Goal: Task Accomplishment & Management: Use online tool/utility

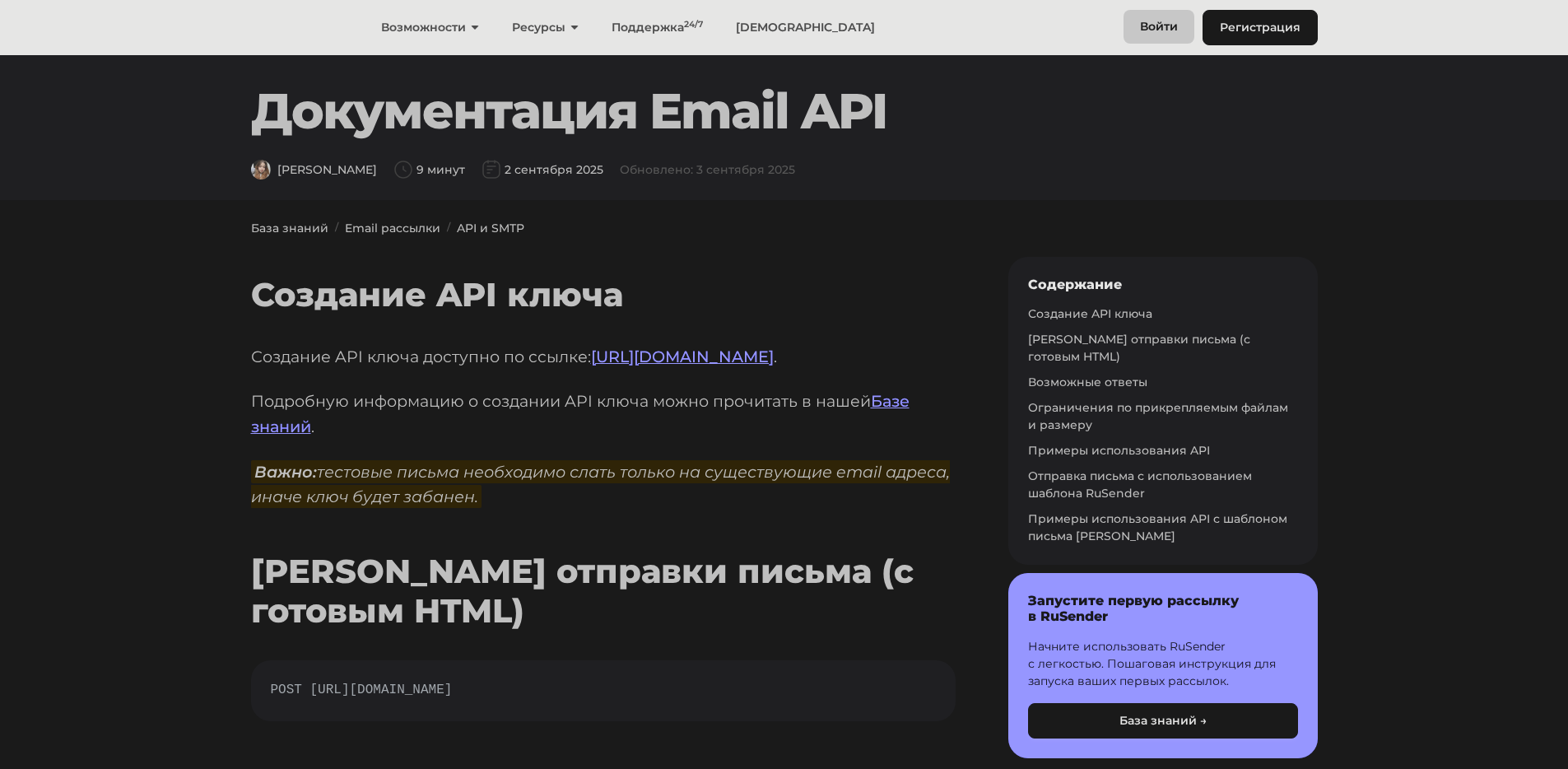
click at [1160, 21] on link "Войти" at bounding box center [1158, 27] width 70 height 34
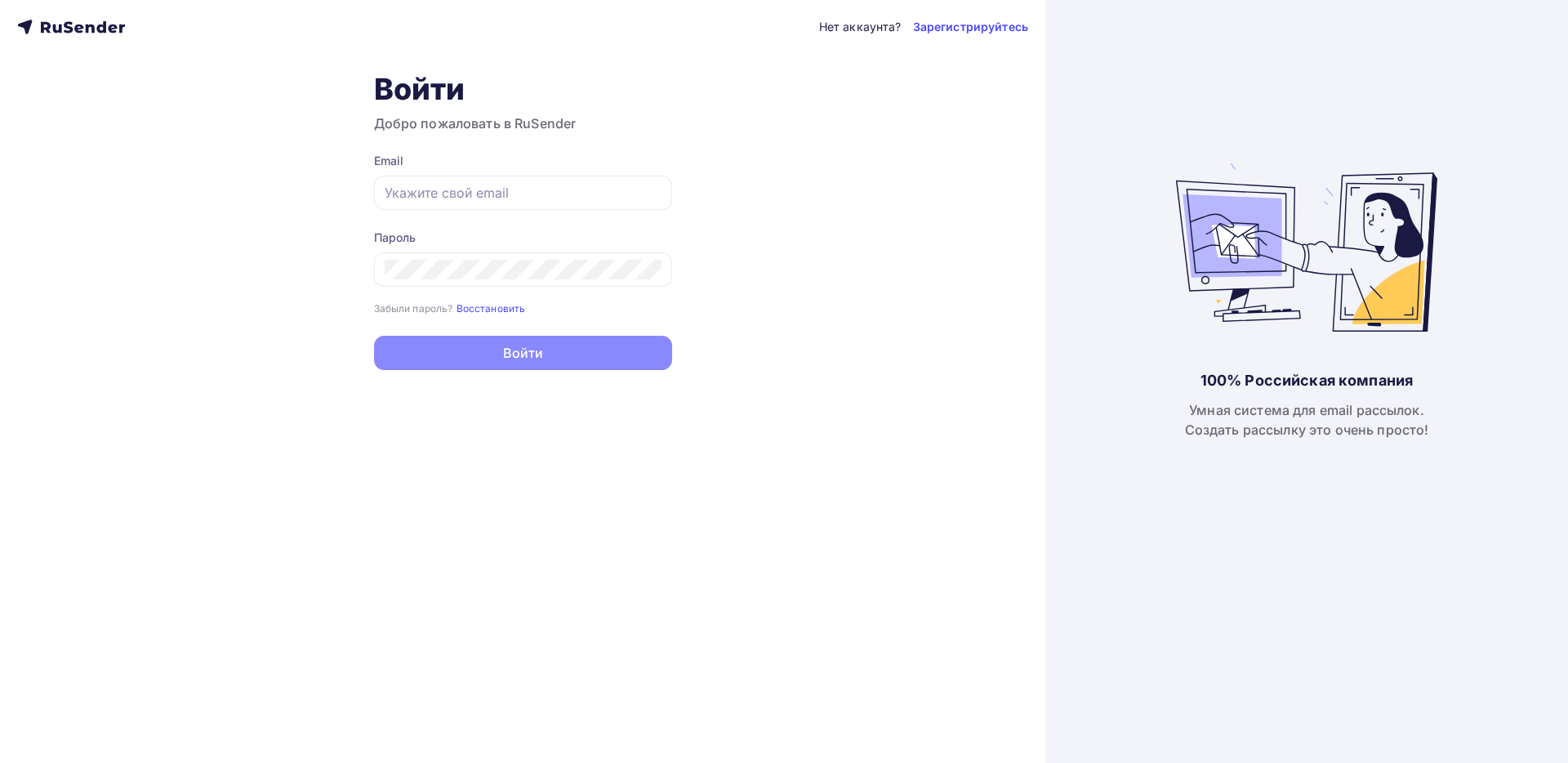
type input "artemsankov0000@gmail.com"
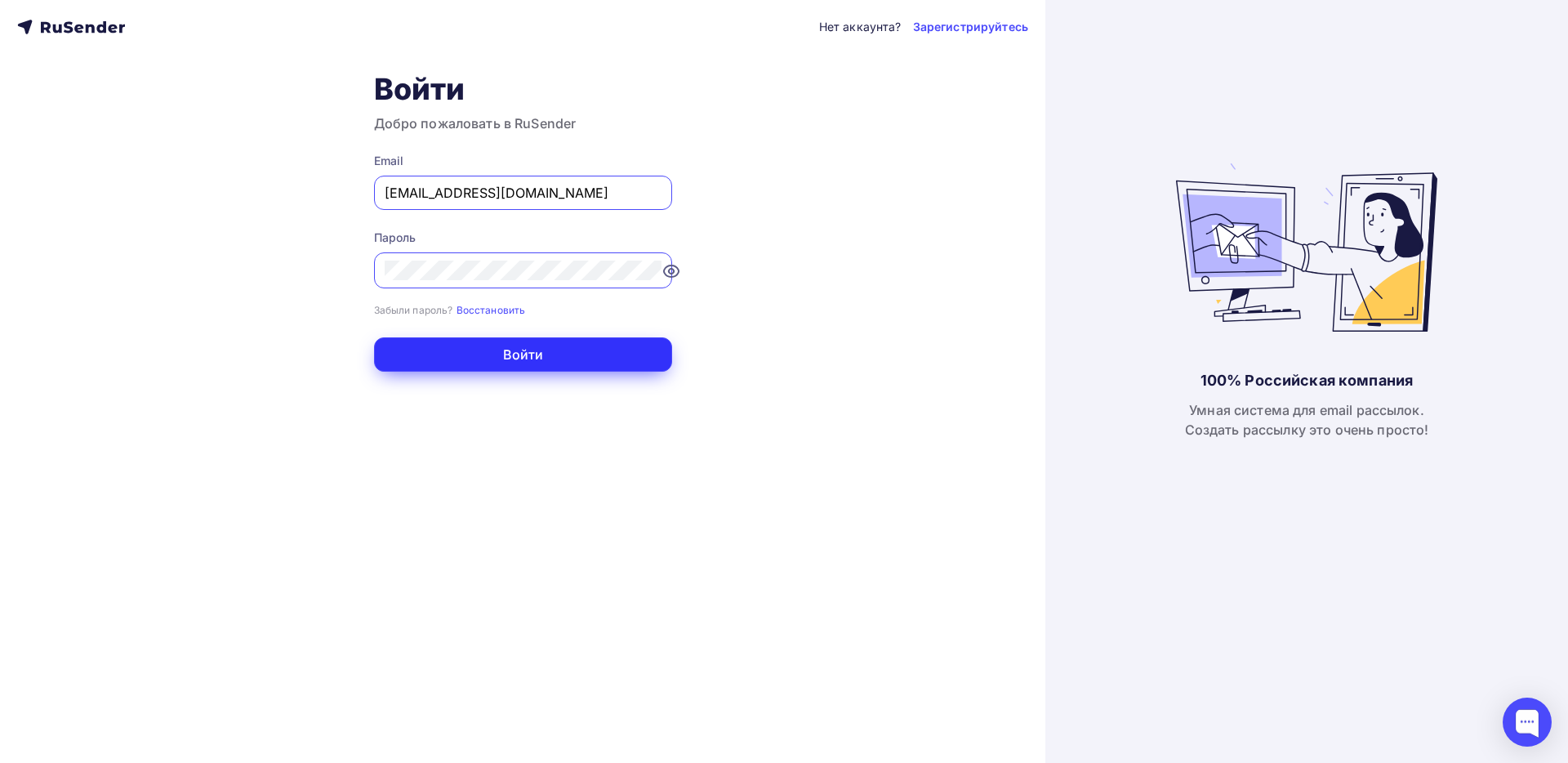
click at [473, 347] on button "Войти" at bounding box center [523, 355] width 299 height 34
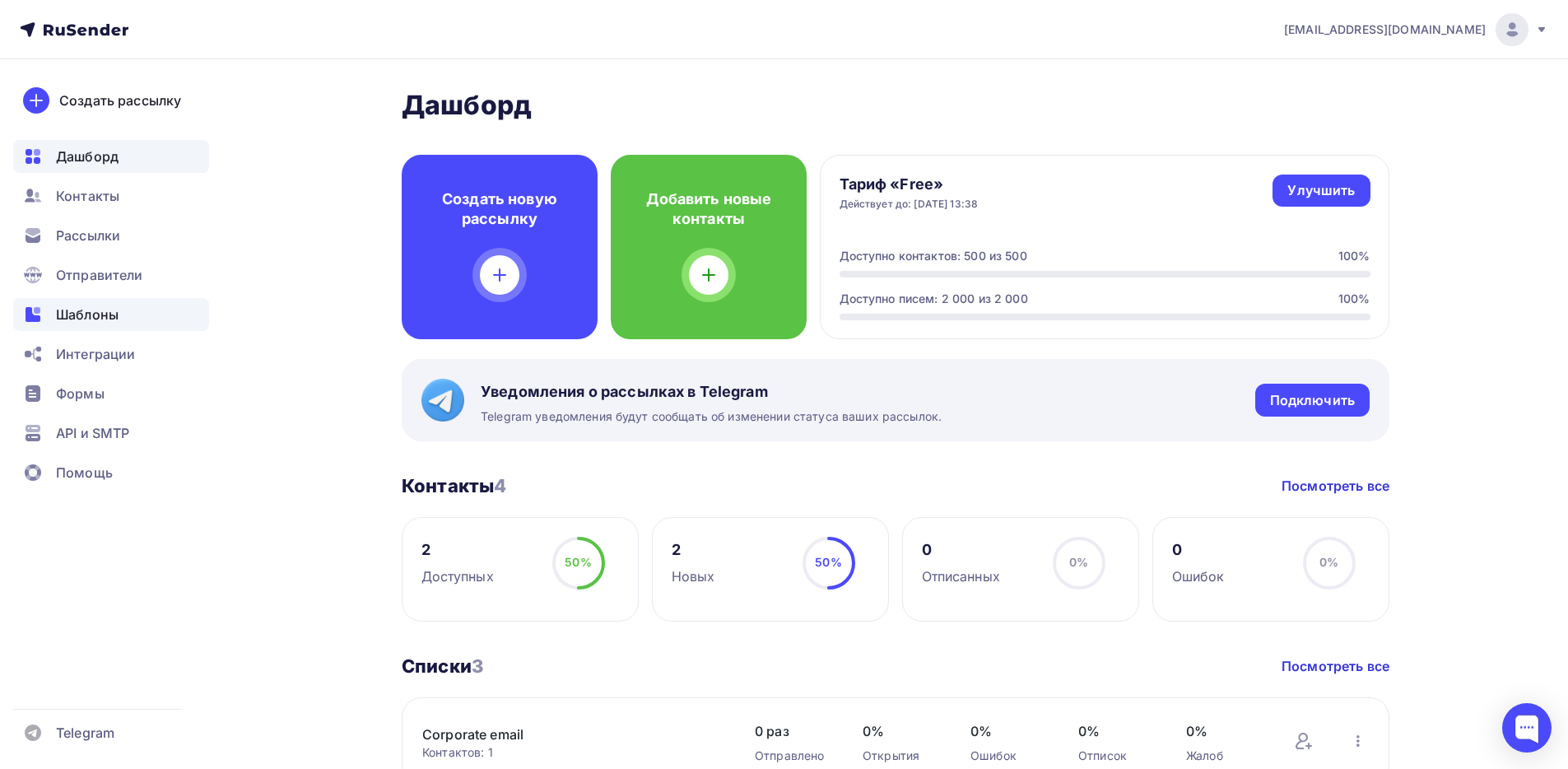
click at [95, 306] on span "Шаблоны" at bounding box center [87, 315] width 62 height 20
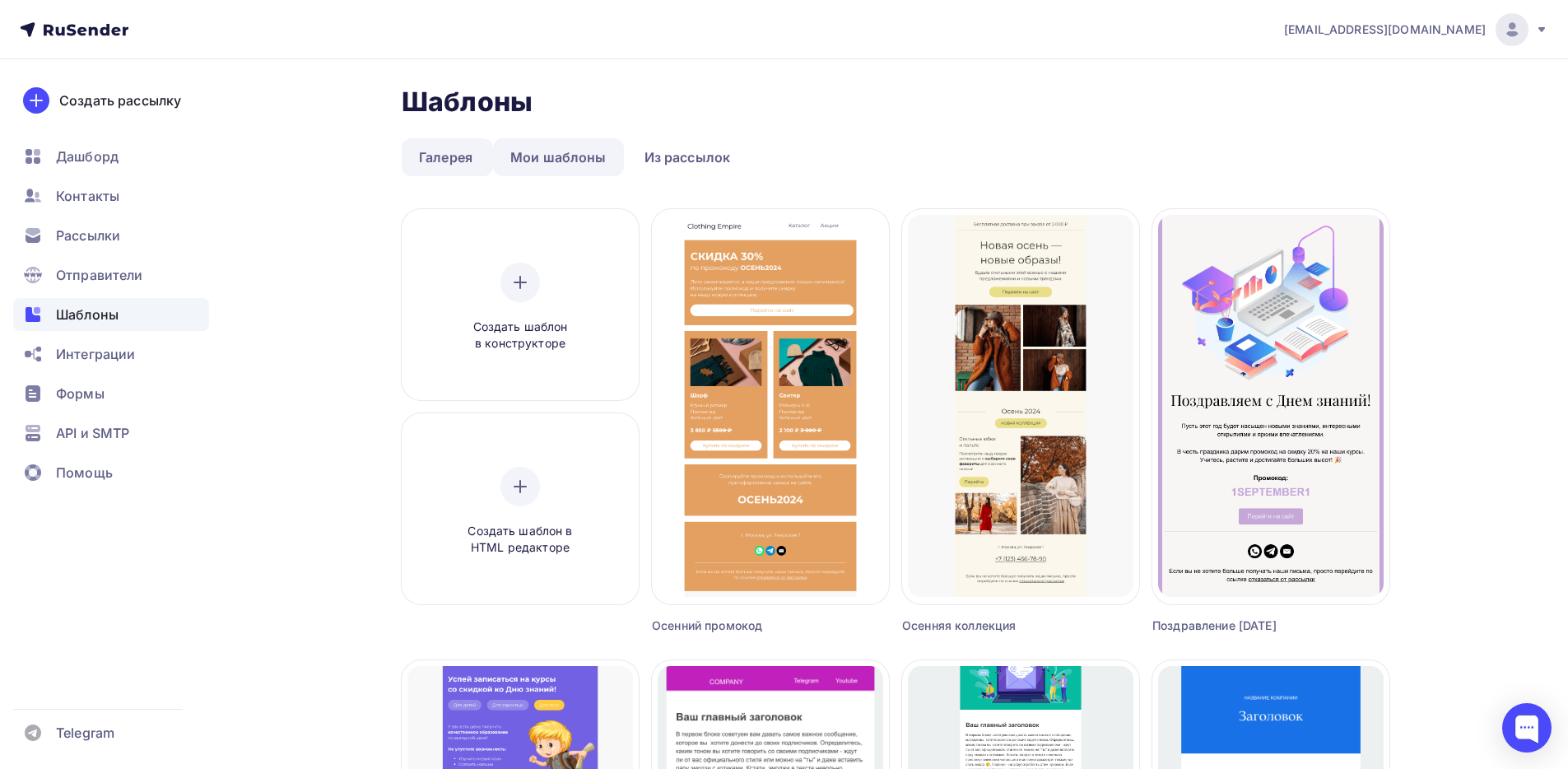
click at [571, 158] on link "Мои шаблоны" at bounding box center [558, 156] width 131 height 37
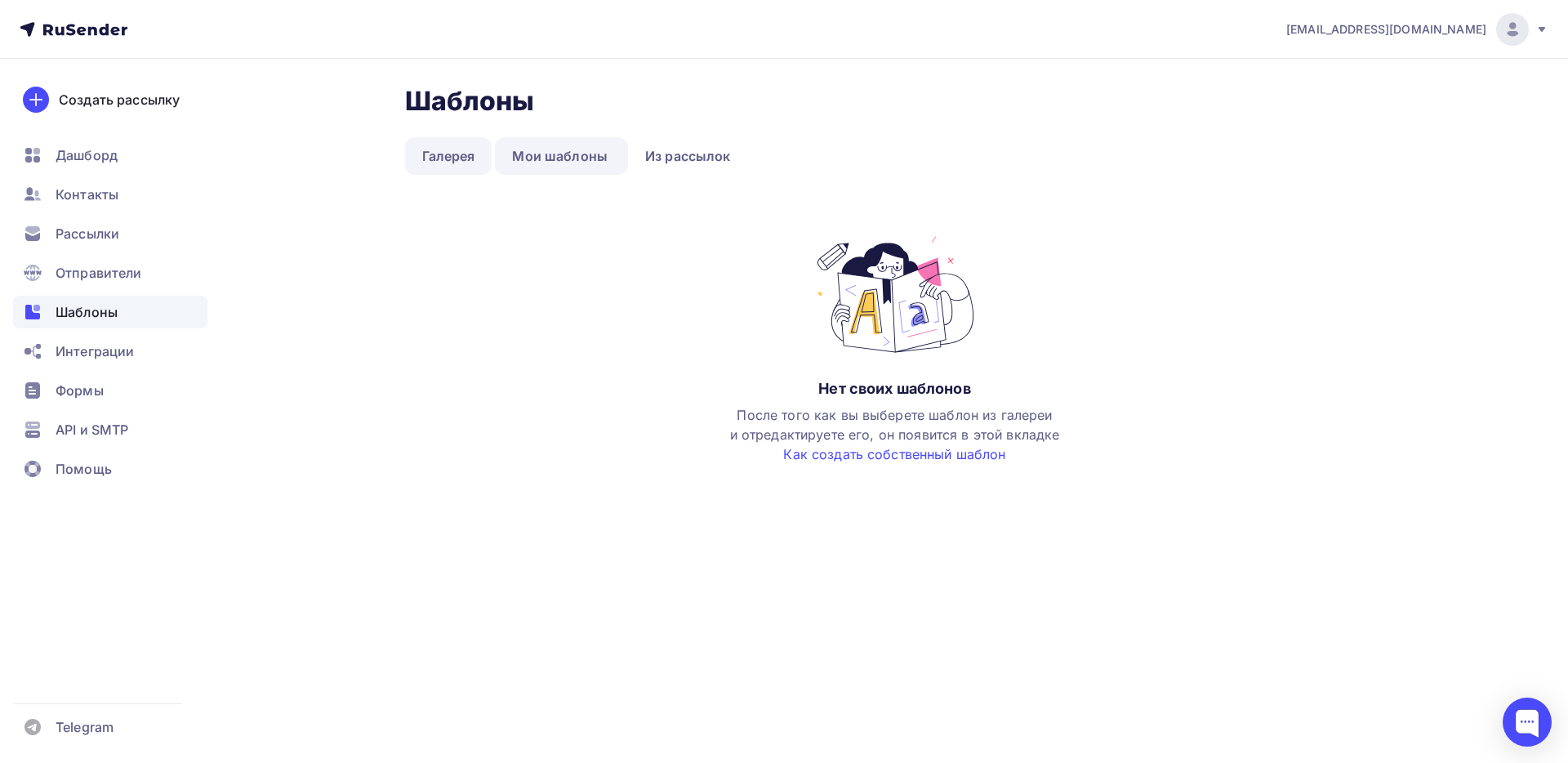
click at [460, 165] on link "Галерея" at bounding box center [449, 155] width 87 height 37
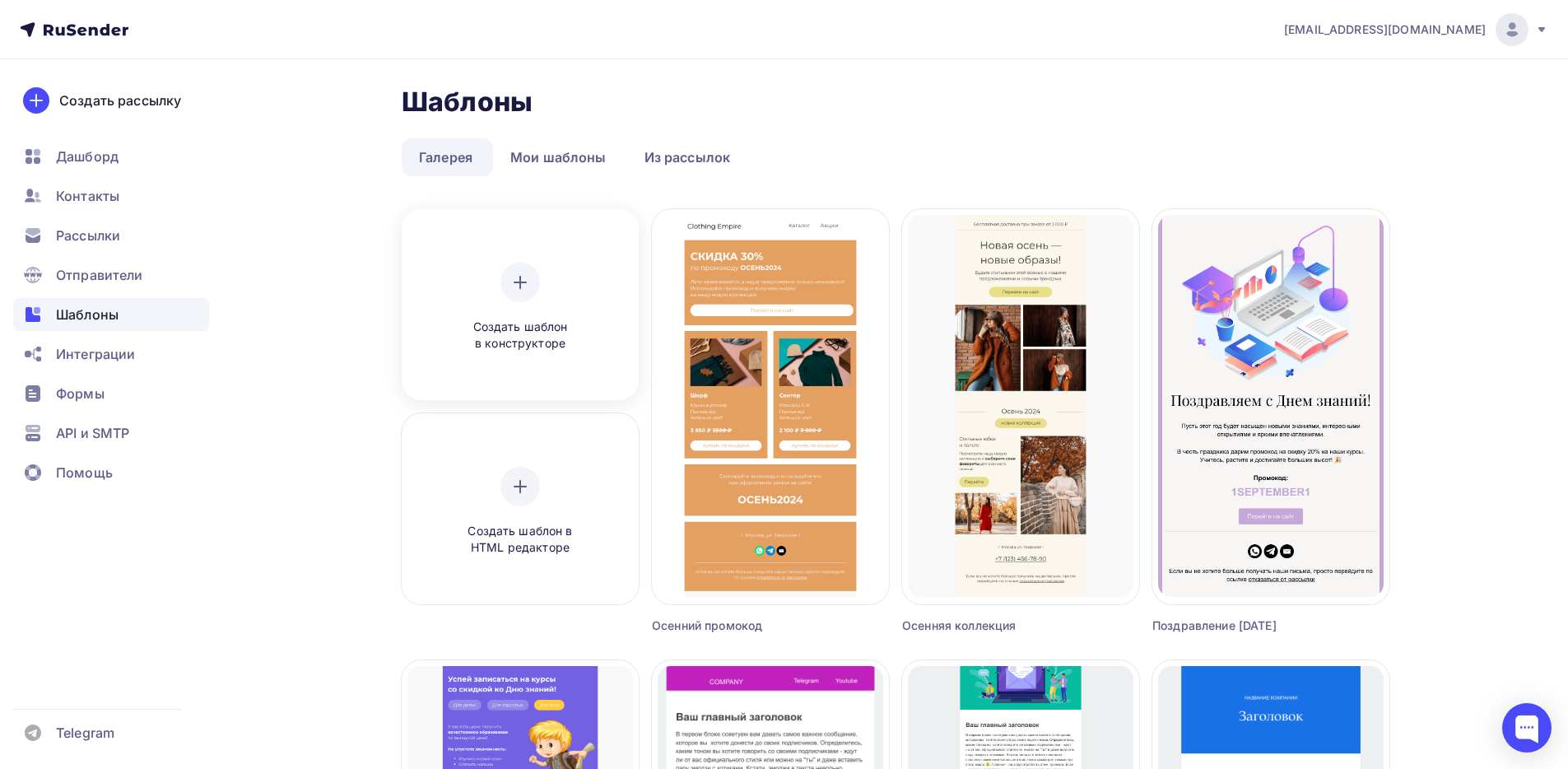
click at [496, 302] on div "Создать шаблон в конструкторе" at bounding box center [519, 307] width 156 height 90
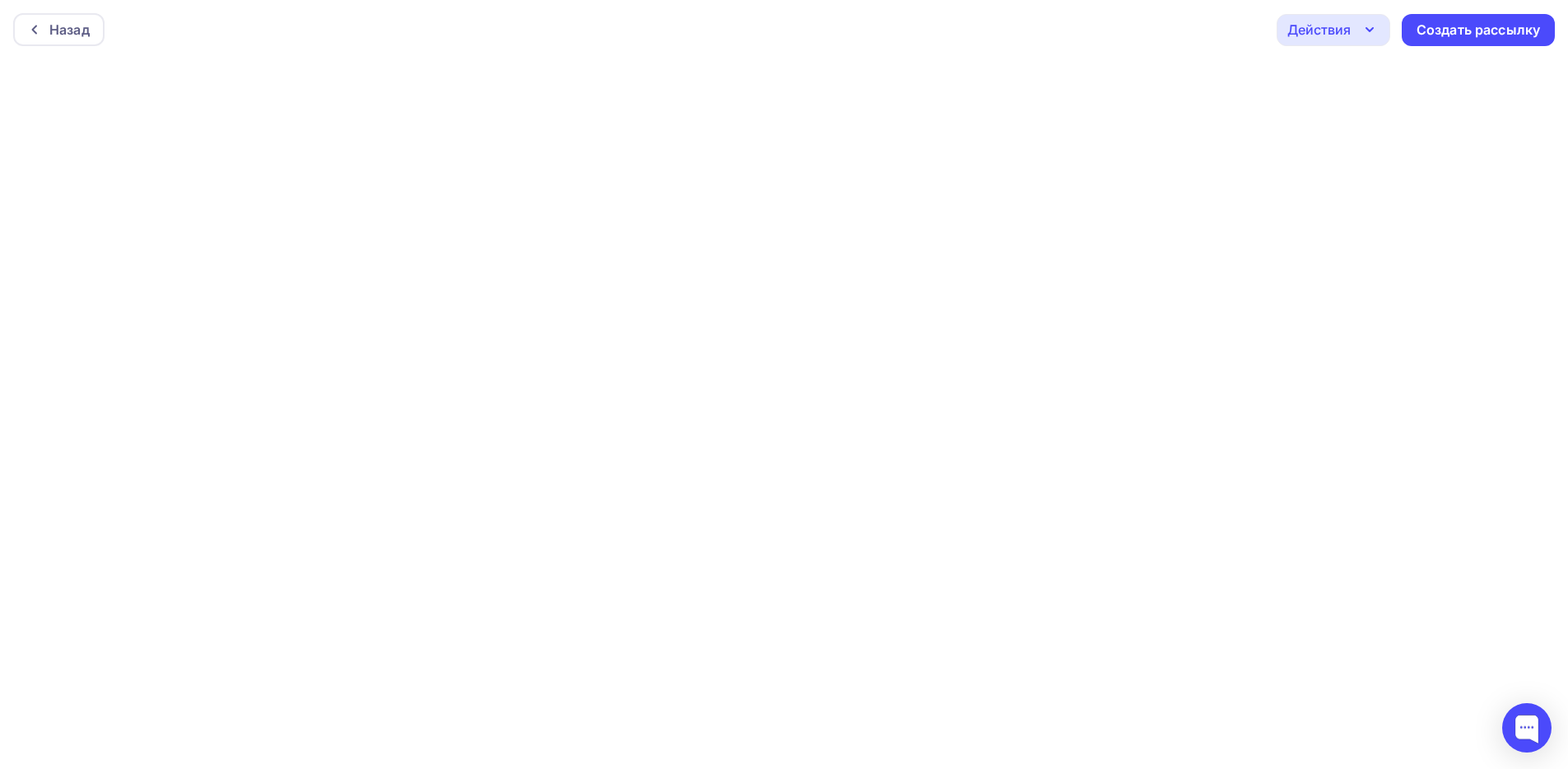
click at [1361, 37] on icon "button" at bounding box center [1370, 30] width 20 height 20
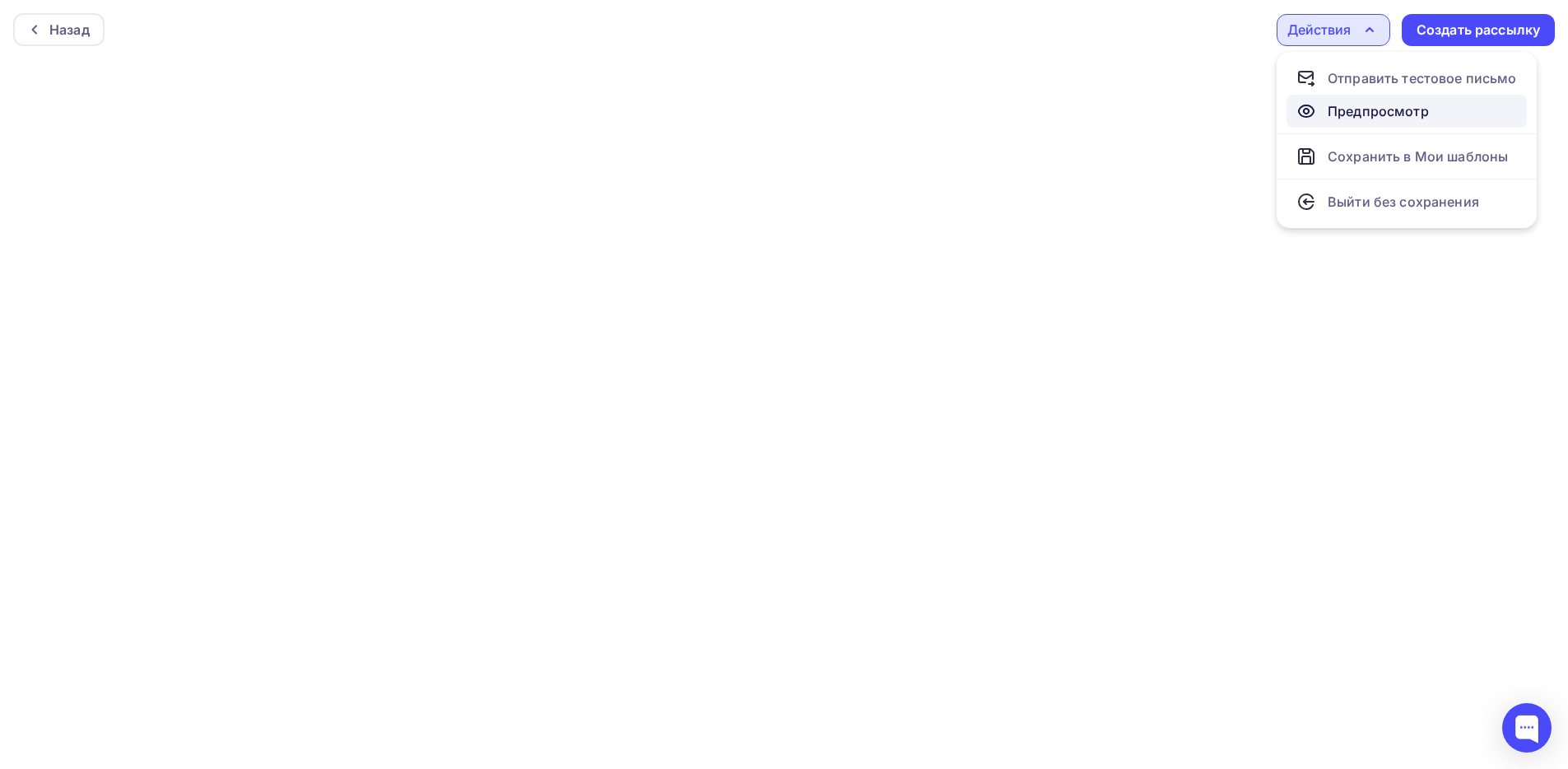
click at [1370, 117] on div "Предпросмотр" at bounding box center [1378, 112] width 101 height 20
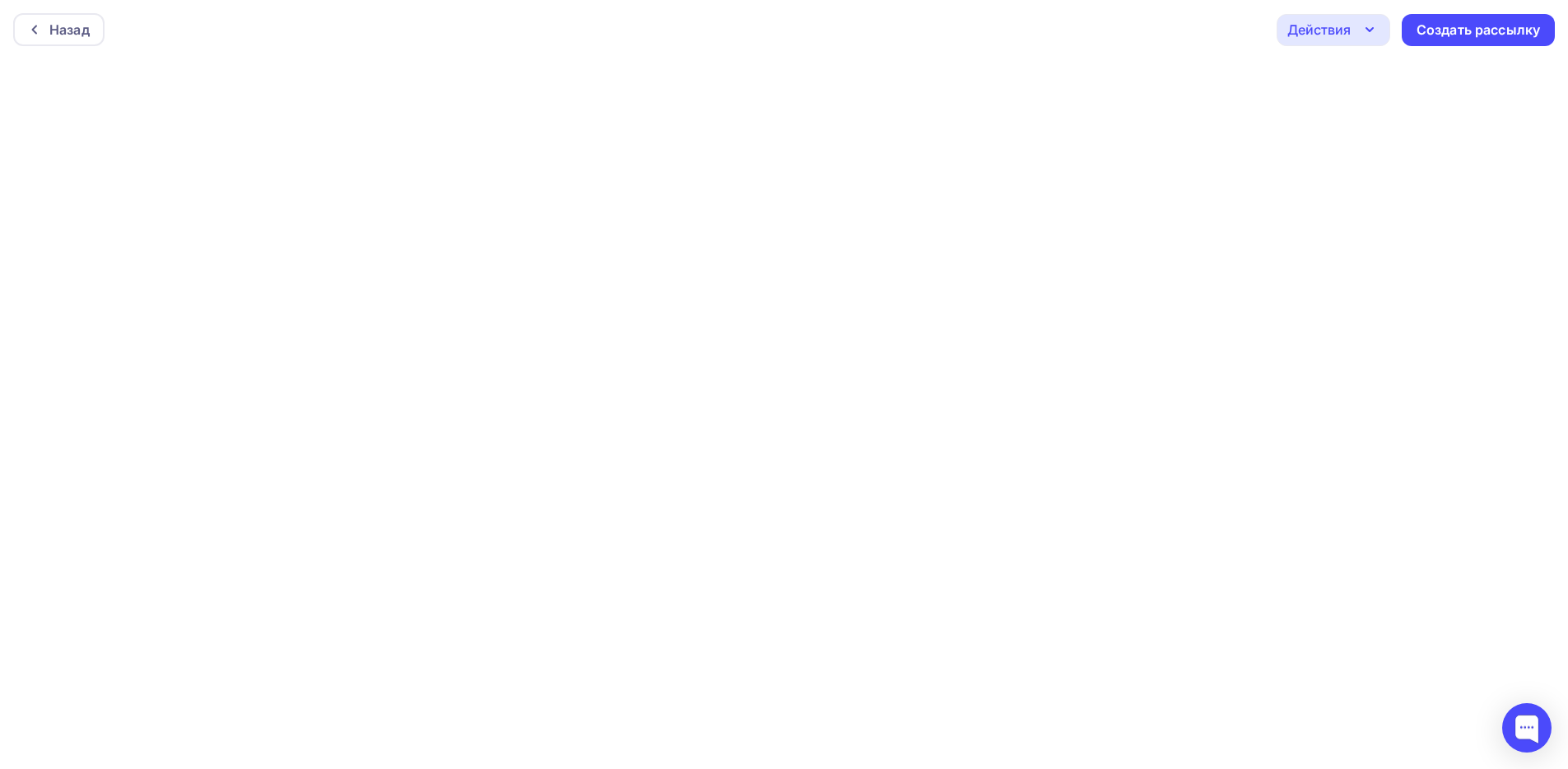
click at [1347, 33] on div "Действия" at bounding box center [1318, 30] width 63 height 20
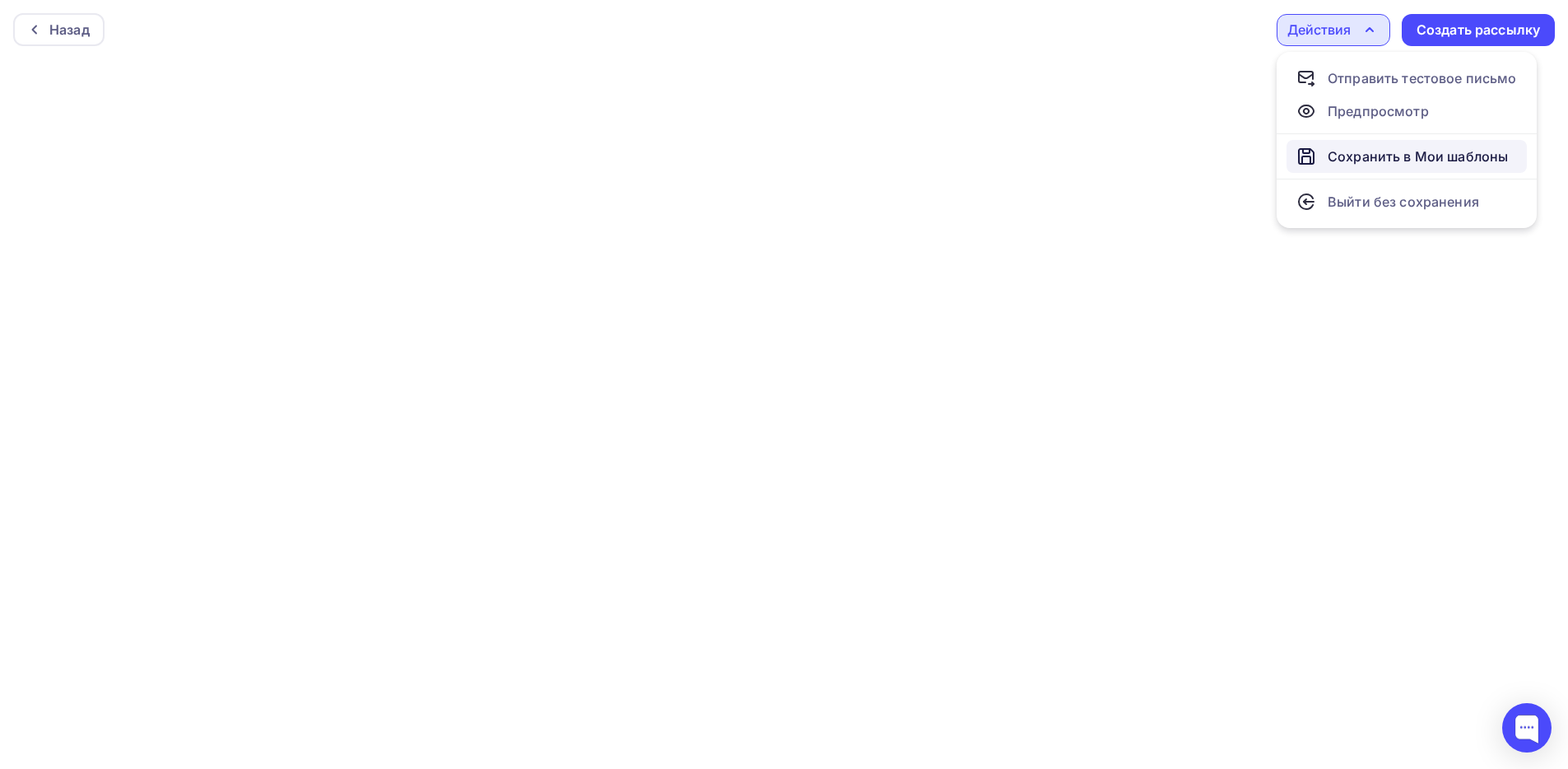
click at [1353, 147] on div "Сохранить в Мои шаблоны" at bounding box center [1417, 156] width 180 height 20
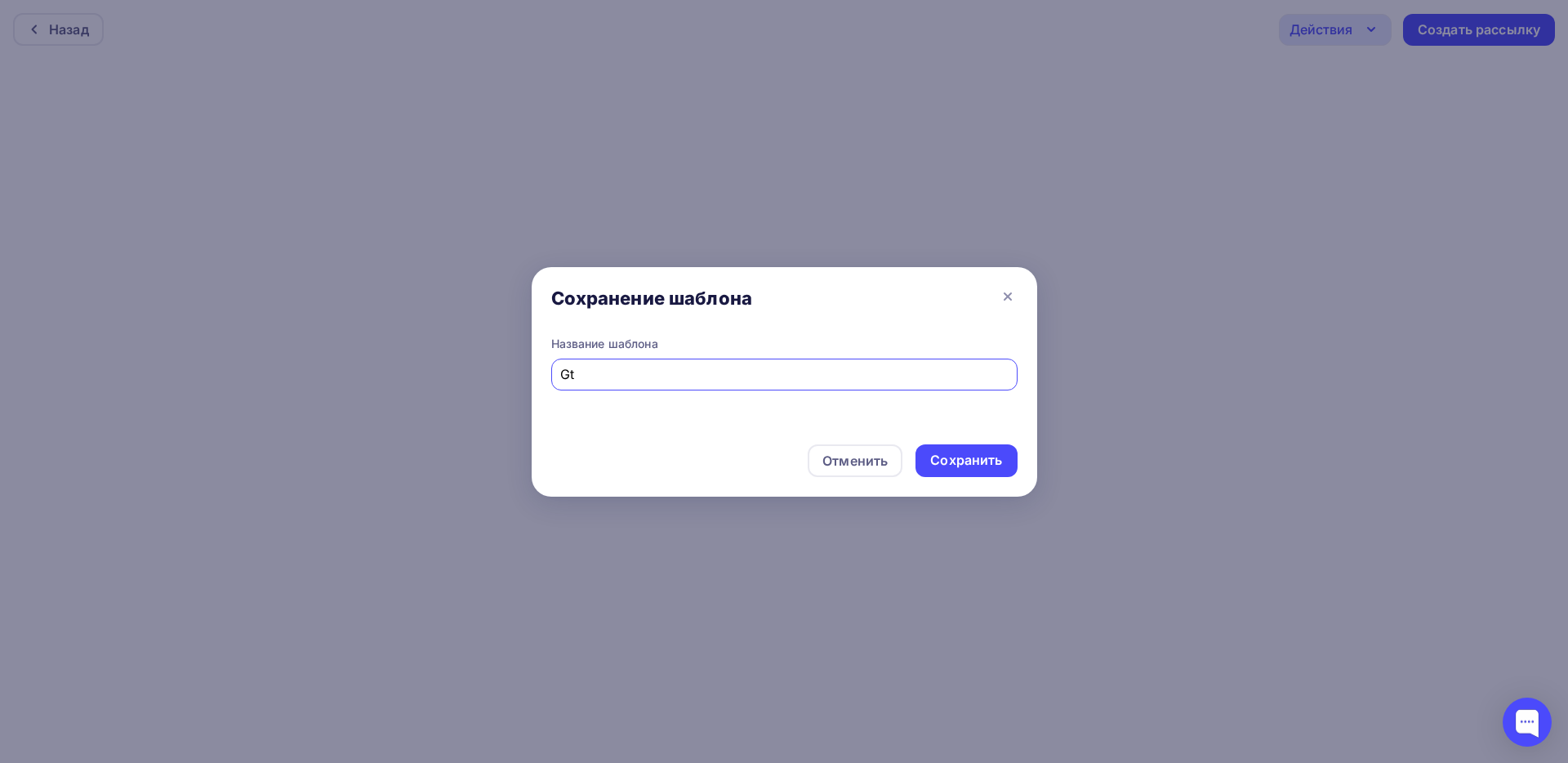
type input "G"
type input "Пекарня"
click at [988, 454] on div "Сохранить" at bounding box center [965, 460] width 72 height 19
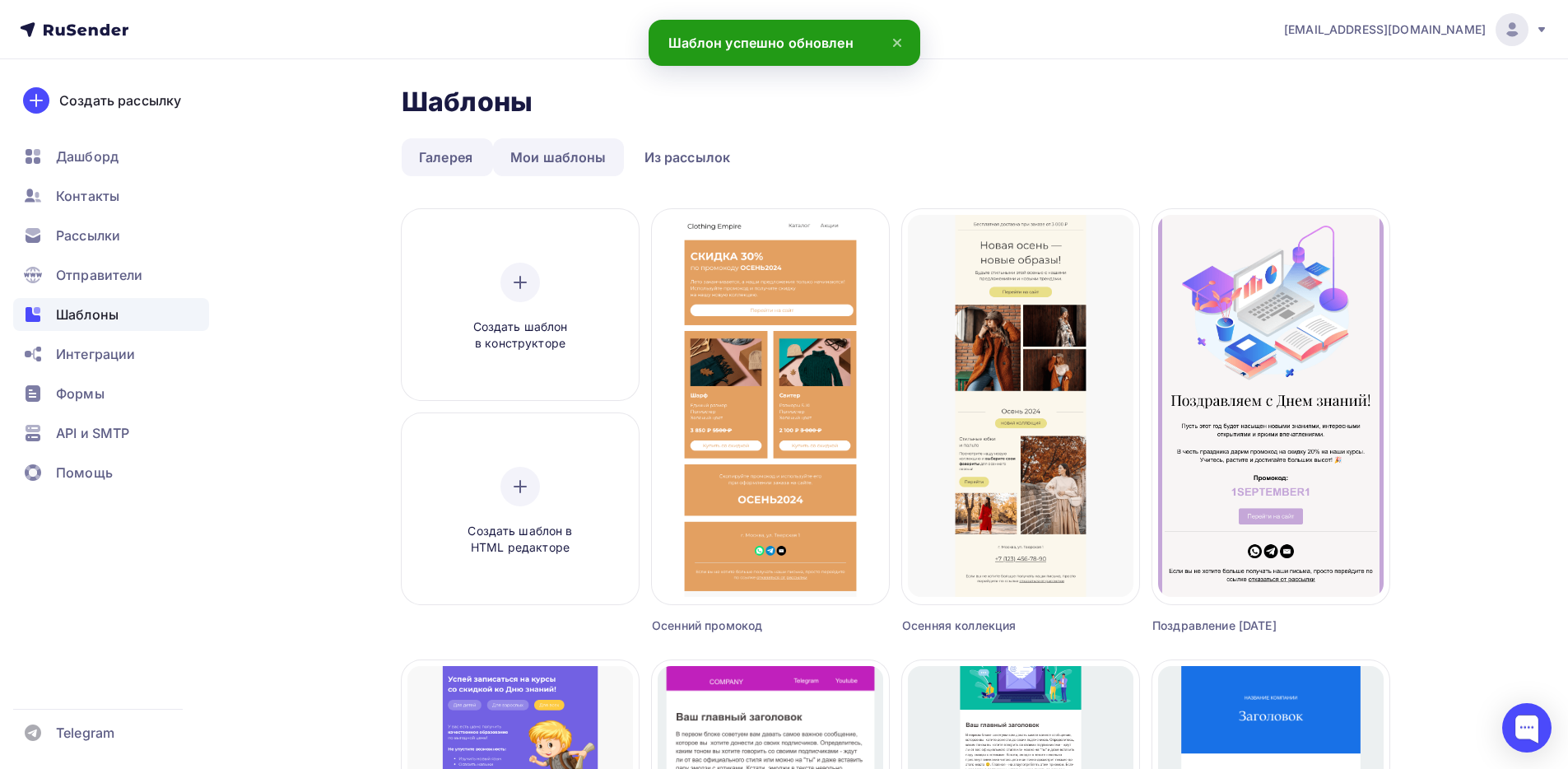
click at [566, 148] on link "Мои шаблоны" at bounding box center [558, 156] width 131 height 37
